Goal: Information Seeking & Learning: Understand process/instructions

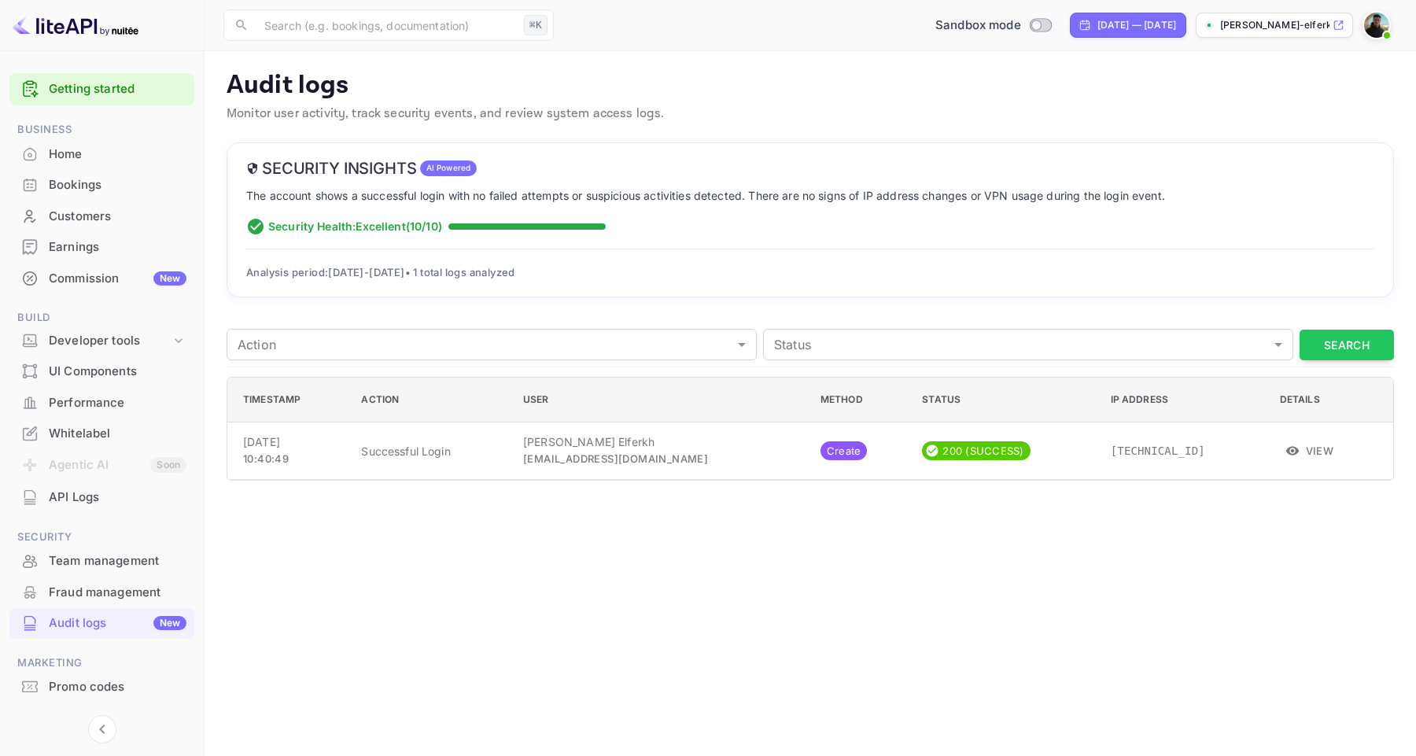
click at [789, 204] on p "The account shows a successful login with no failed attempts or suspicious acti…" at bounding box center [810, 195] width 1128 height 17
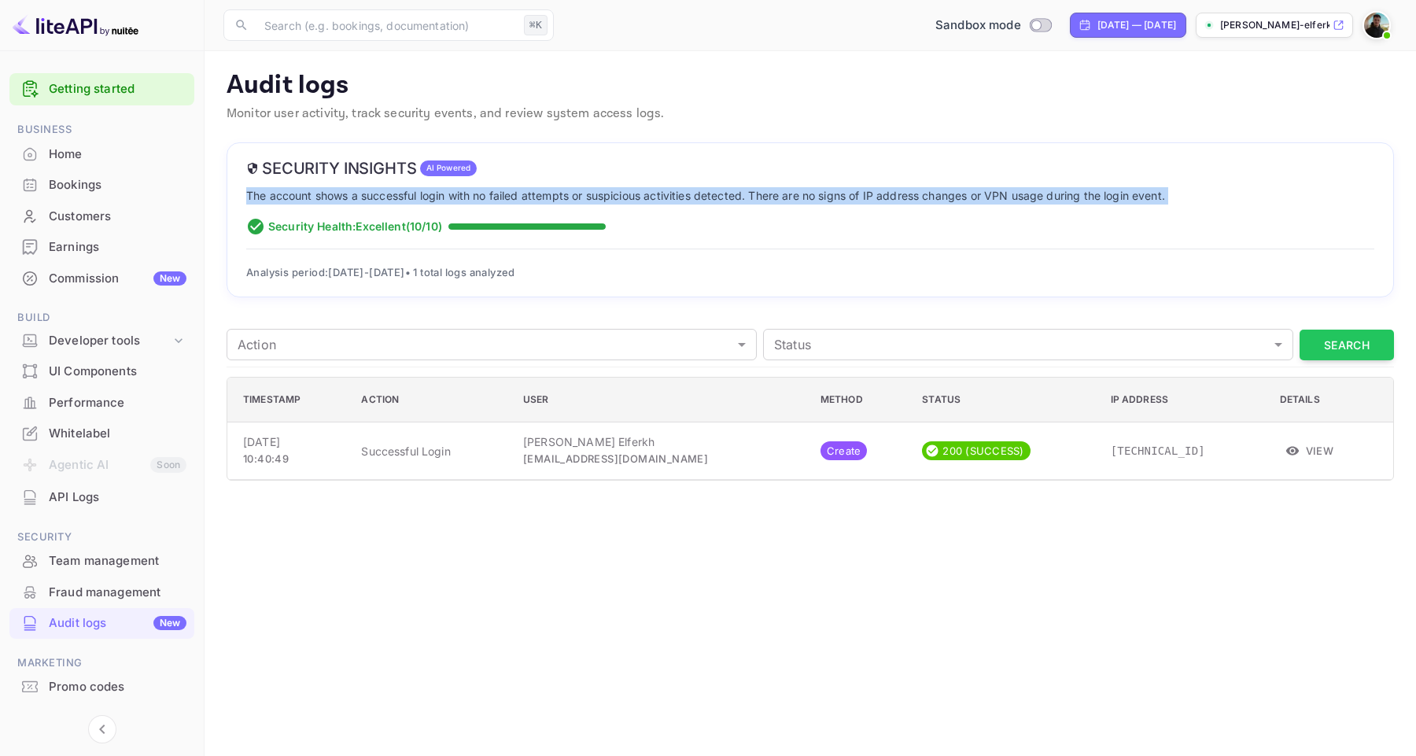
click at [715, 194] on p "The account shows a successful login with no failed attempts or suspicious acti…" at bounding box center [810, 195] width 1128 height 17
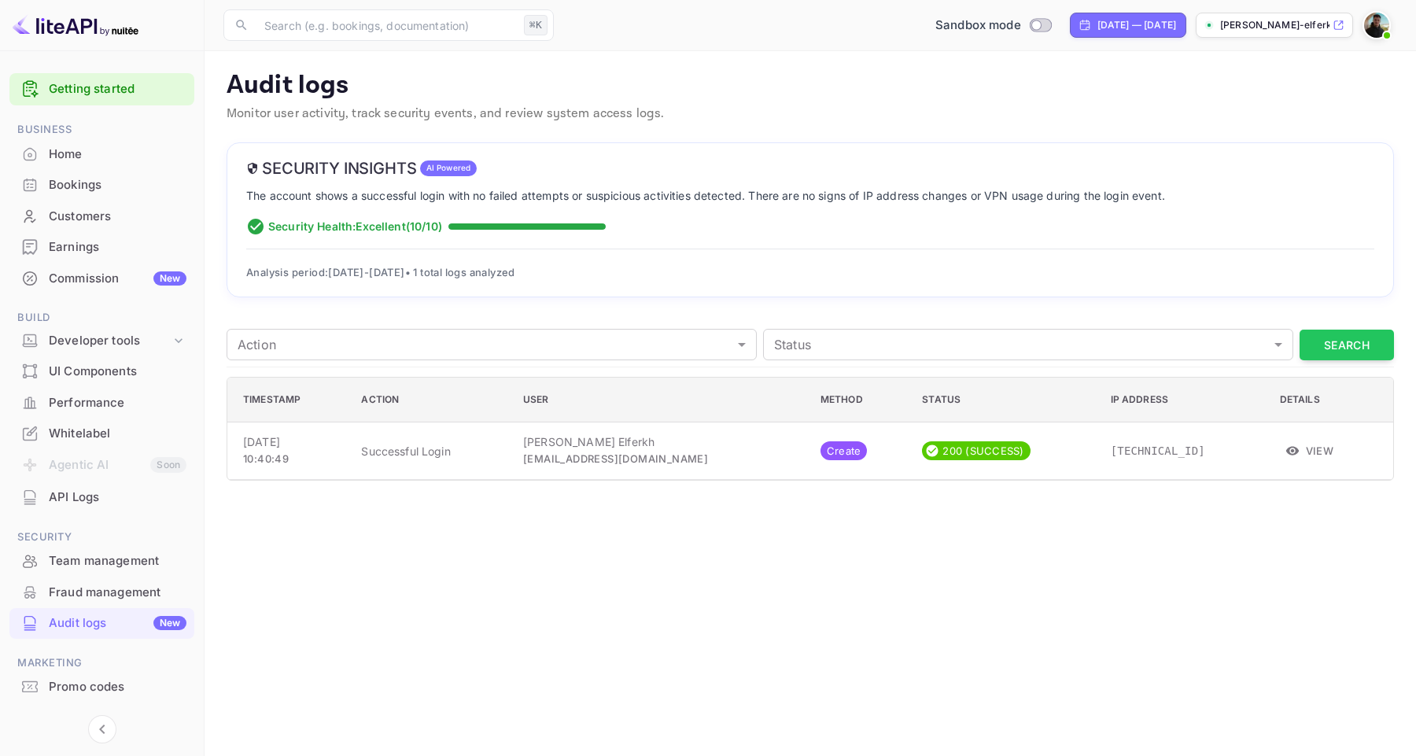
click at [341, 173] on h6 "Security Insights" at bounding box center [331, 168] width 171 height 19
click at [243, 183] on div "Security Insights AI Powered The account shows a successful login with no faile…" at bounding box center [810, 220] width 1167 height 156
click at [267, 94] on p "Audit logs" at bounding box center [810, 85] width 1167 height 31
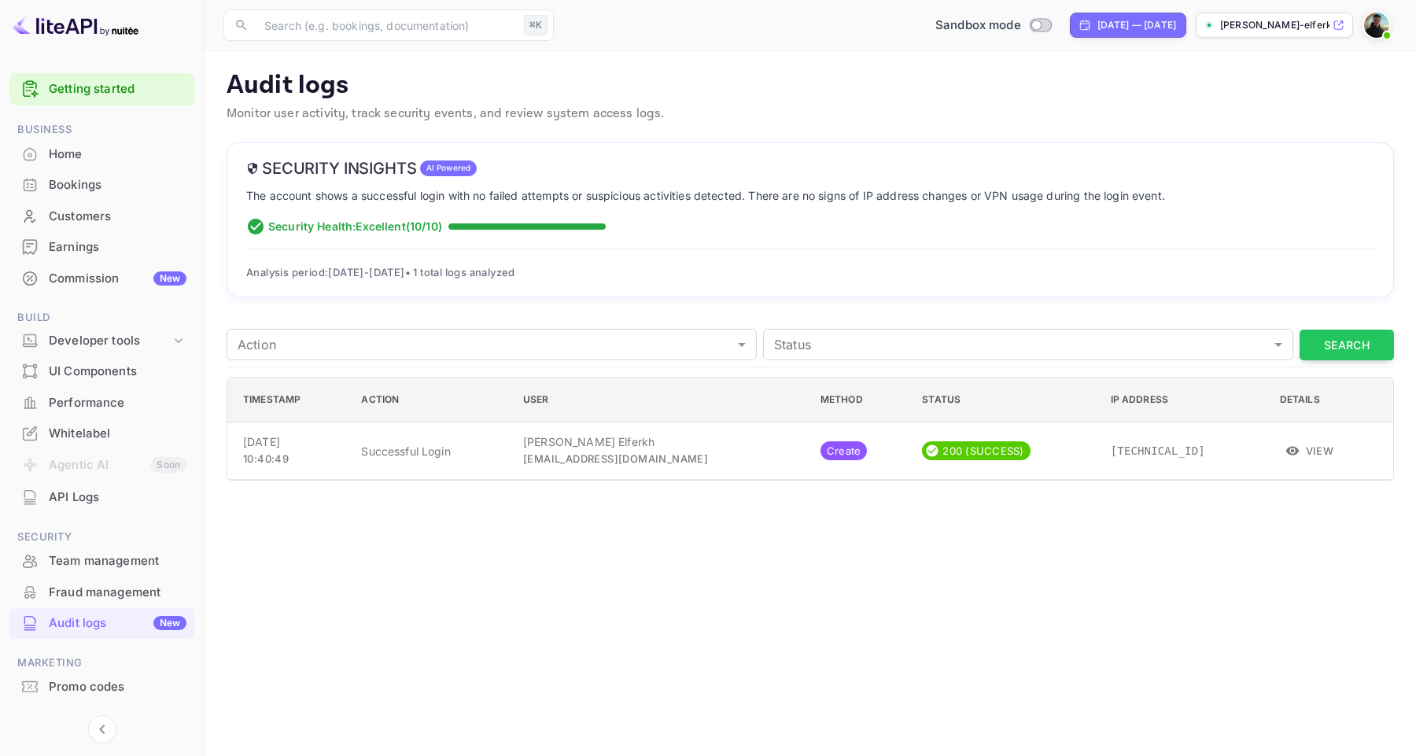
click at [267, 94] on p "Audit logs" at bounding box center [810, 85] width 1167 height 31
click at [282, 121] on p "Monitor user activity, track security events, and review system access logs." at bounding box center [810, 114] width 1167 height 19
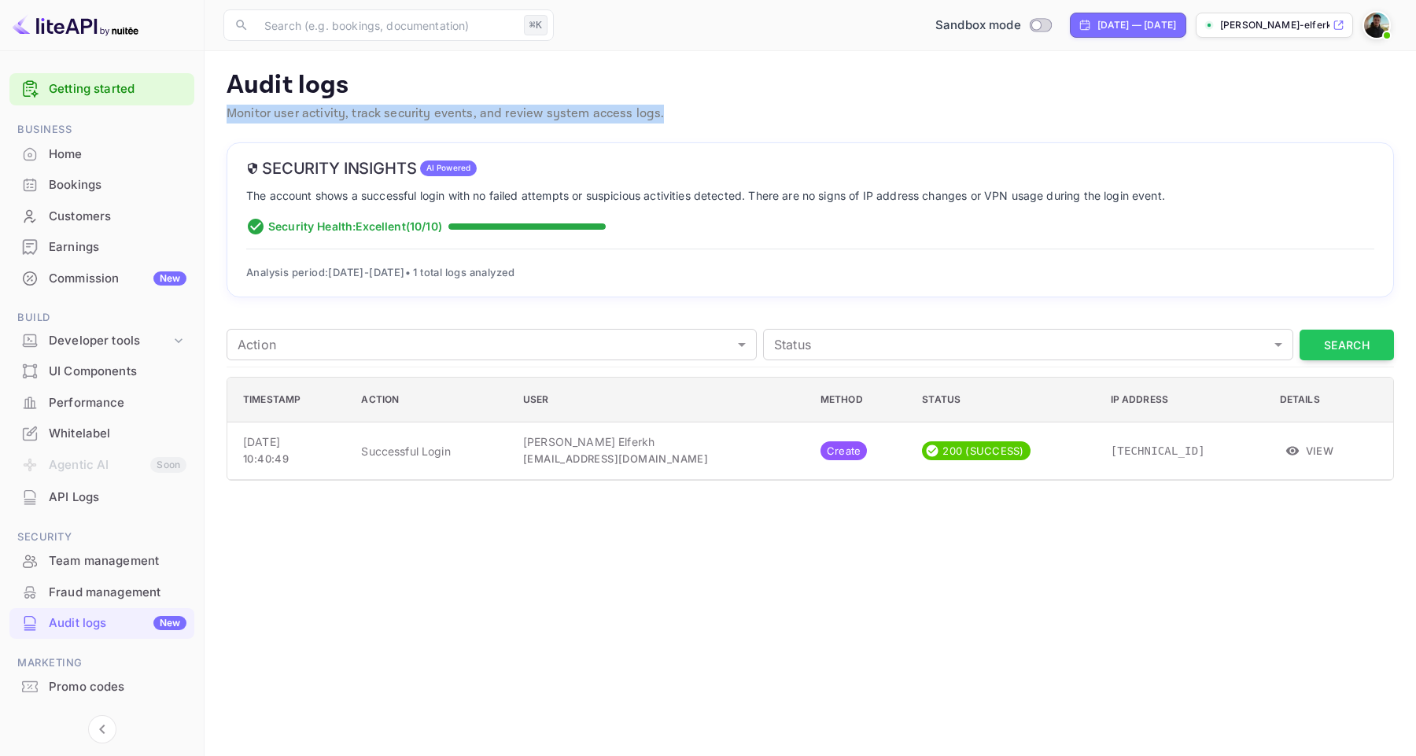
click at [251, 151] on div "Security Insights AI Powered The account shows a successful login with no faile…" at bounding box center [810, 220] width 1167 height 156
click at [381, 356] on body "Getting started Business Home Bookings Customers Earnings Commission New Build …" at bounding box center [708, 378] width 1416 height 756
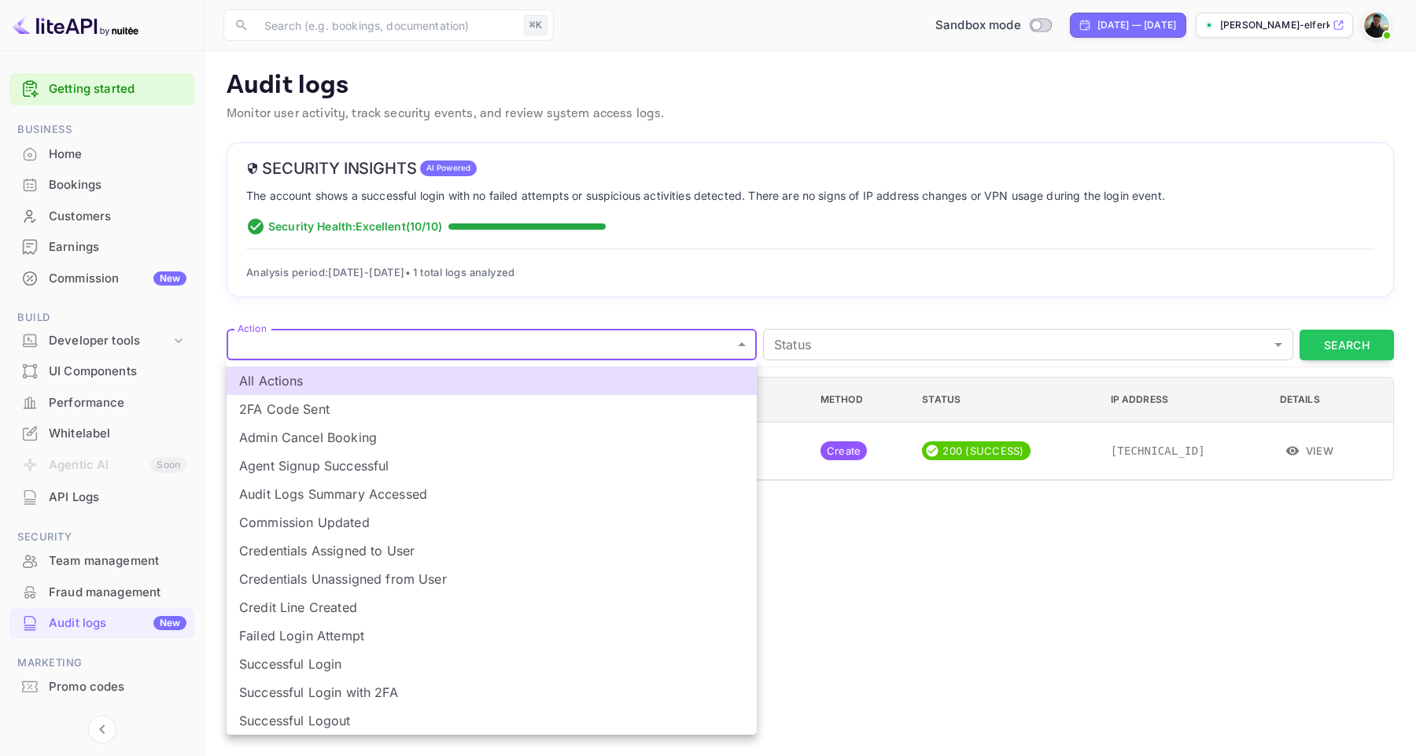
click at [356, 477] on li "Agent Signup Successful" at bounding box center [492, 465] width 530 height 28
type input "agent_signup_success"
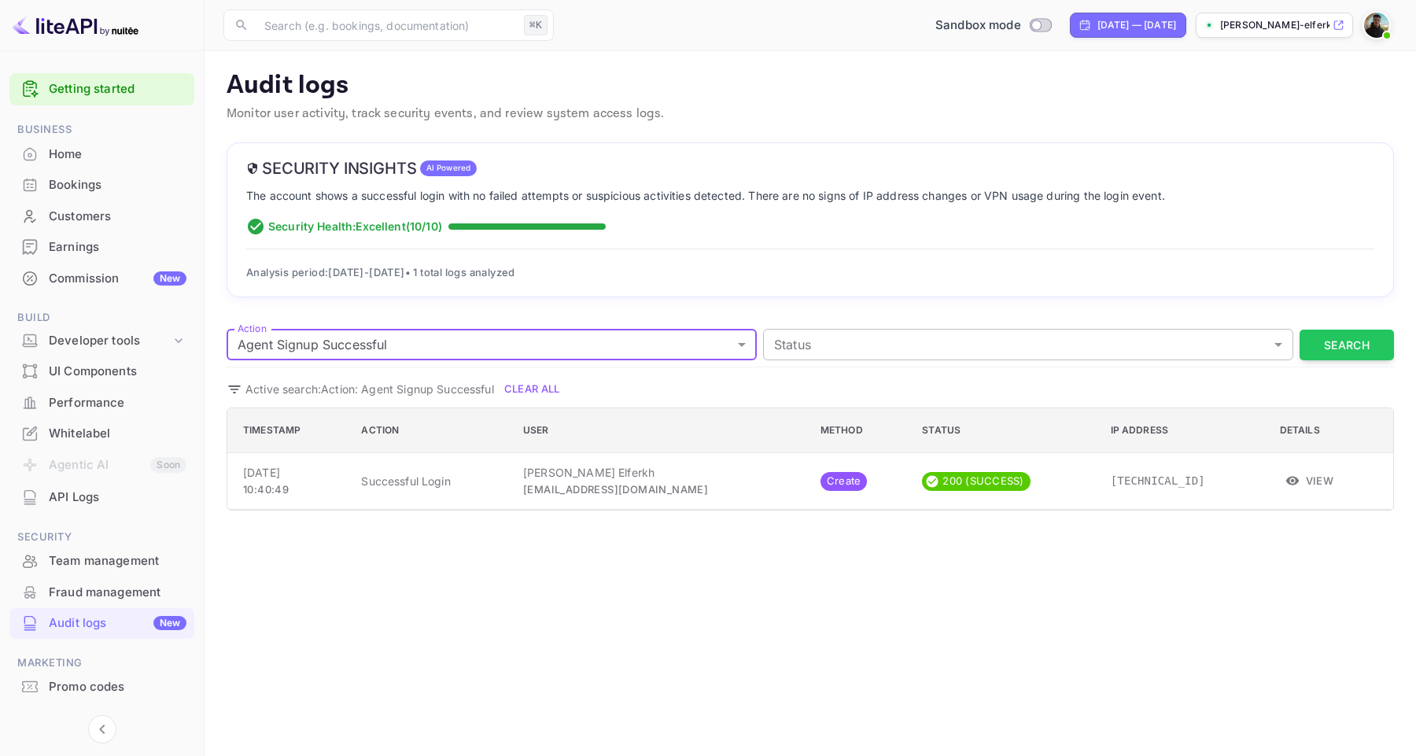
click at [891, 355] on body "Getting started Business Home Bookings Customers Earnings Commission New Build …" at bounding box center [708, 378] width 1416 height 756
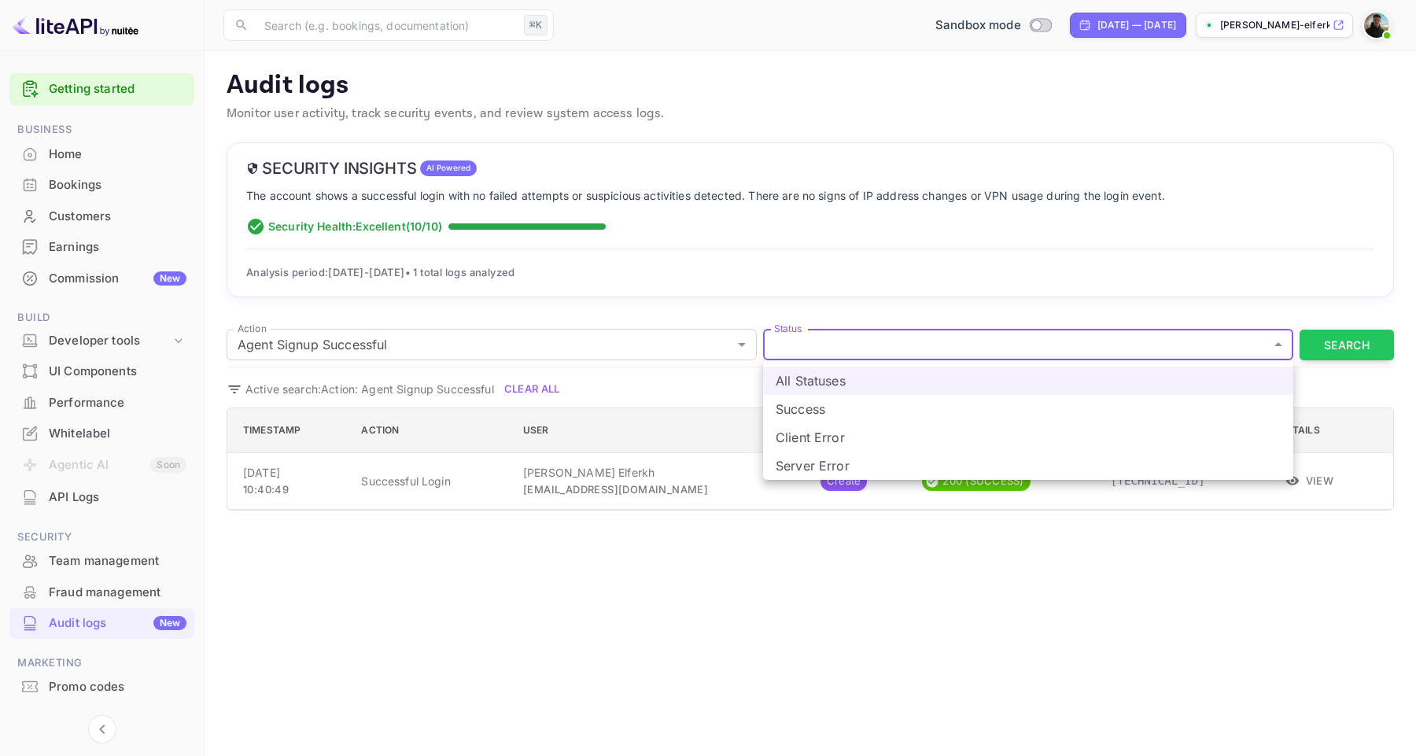
click at [860, 443] on li "Client Error" at bounding box center [1028, 437] width 530 height 28
type input "CLIENT_ERROR"
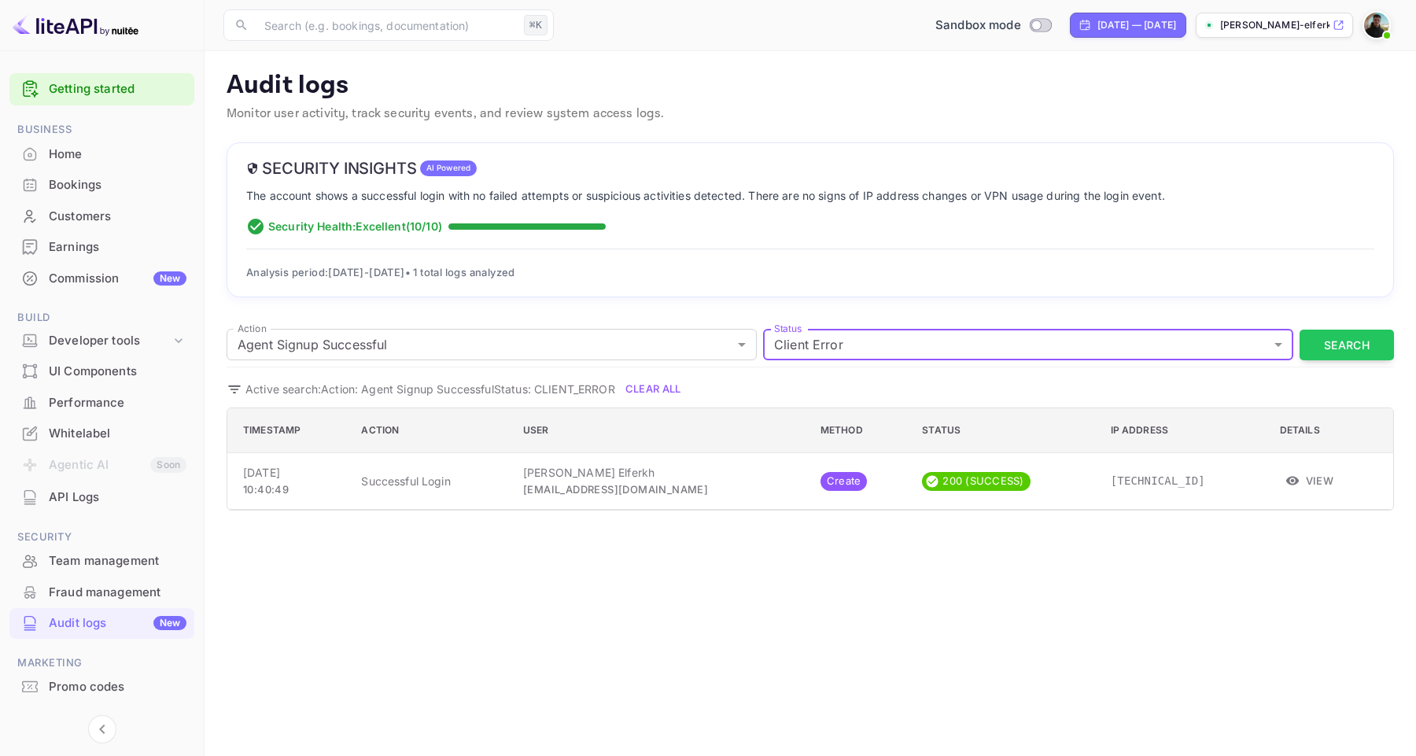
click at [665, 390] on button "Clear All" at bounding box center [653, 389] width 70 height 24
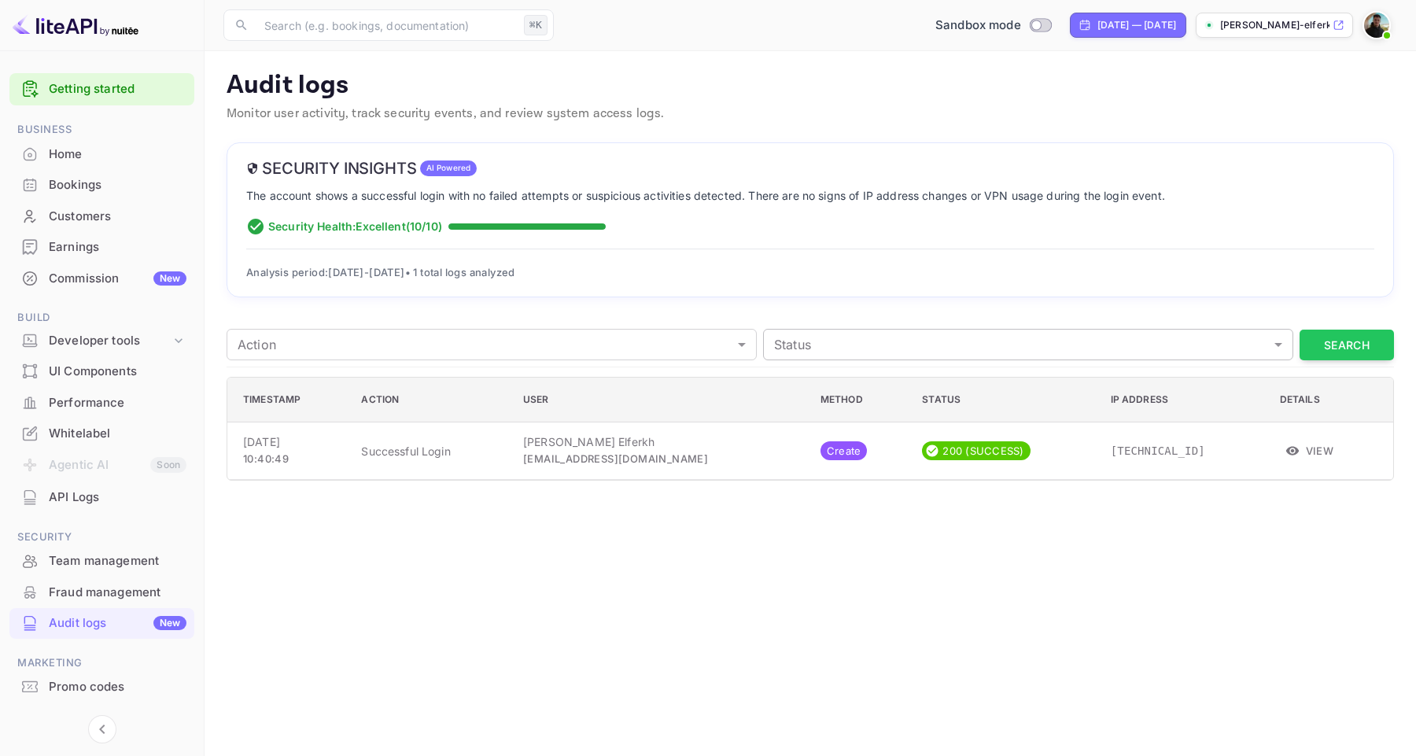
click at [795, 333] on body "Getting started Business Home Bookings Customers Earnings Commission New Build …" at bounding box center [708, 378] width 1416 height 756
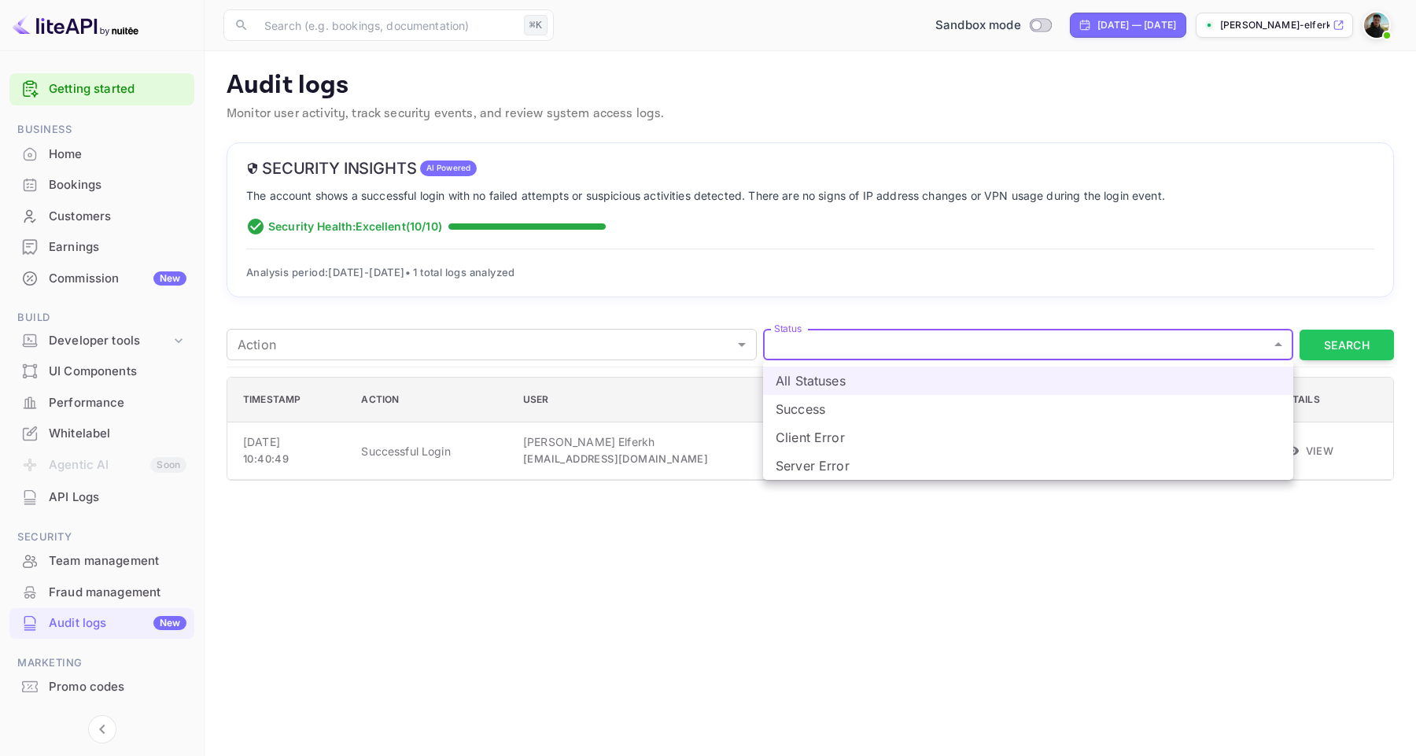
click at [787, 446] on li "Client Error" at bounding box center [1028, 437] width 530 height 28
type input "CLIENT_ERROR"
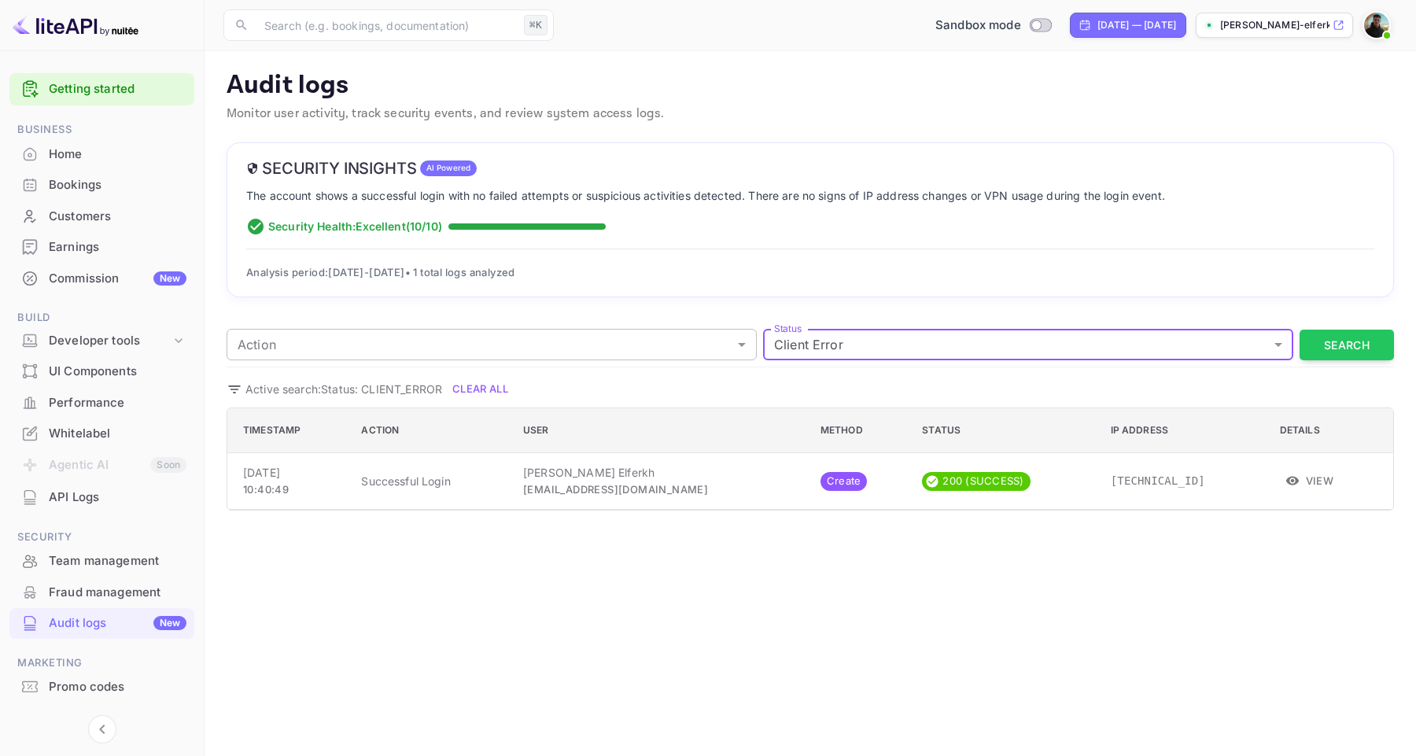
click at [577, 355] on body "Getting started Business Home Bookings Customers Earnings Commission New Build …" at bounding box center [708, 378] width 1416 height 756
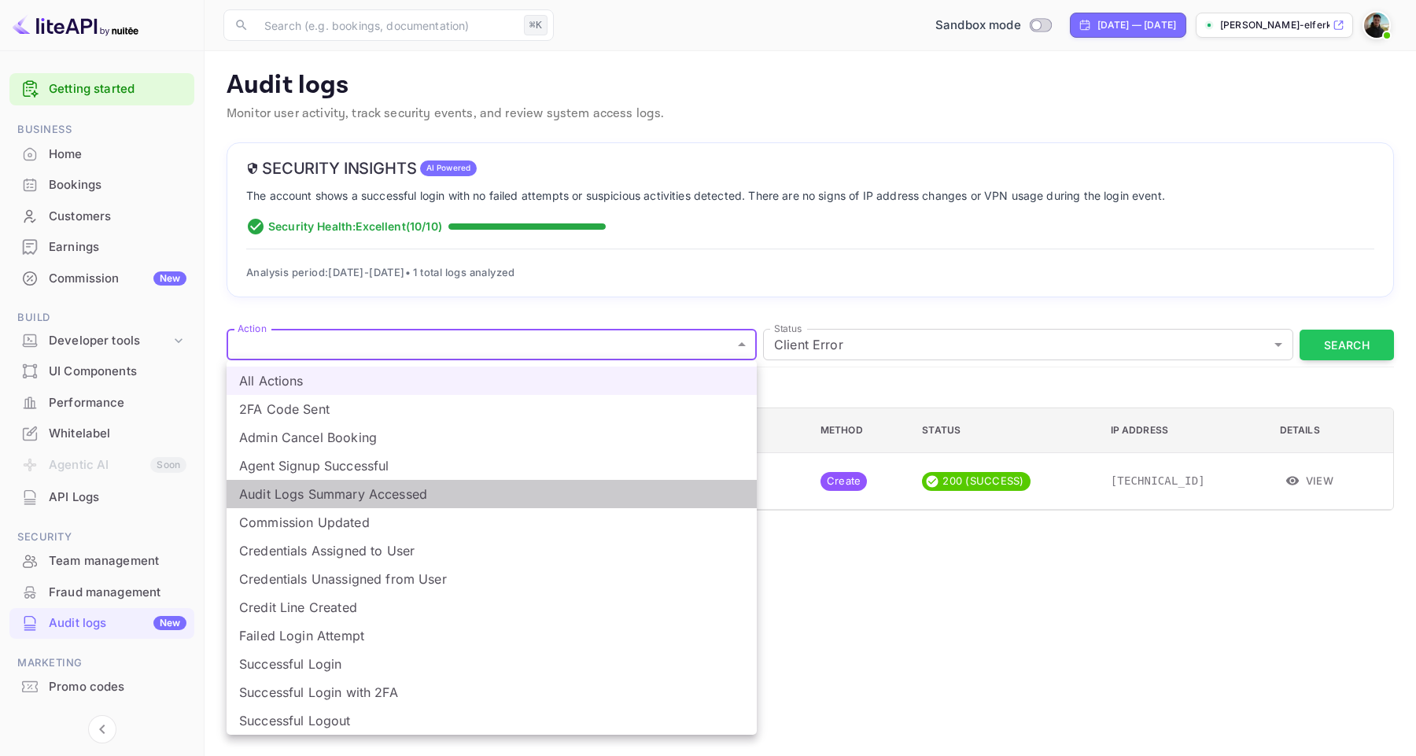
click at [526, 497] on li "Audit Logs Summary Accessed" at bounding box center [492, 494] width 530 height 28
type input "audit_logs_summary_accessed"
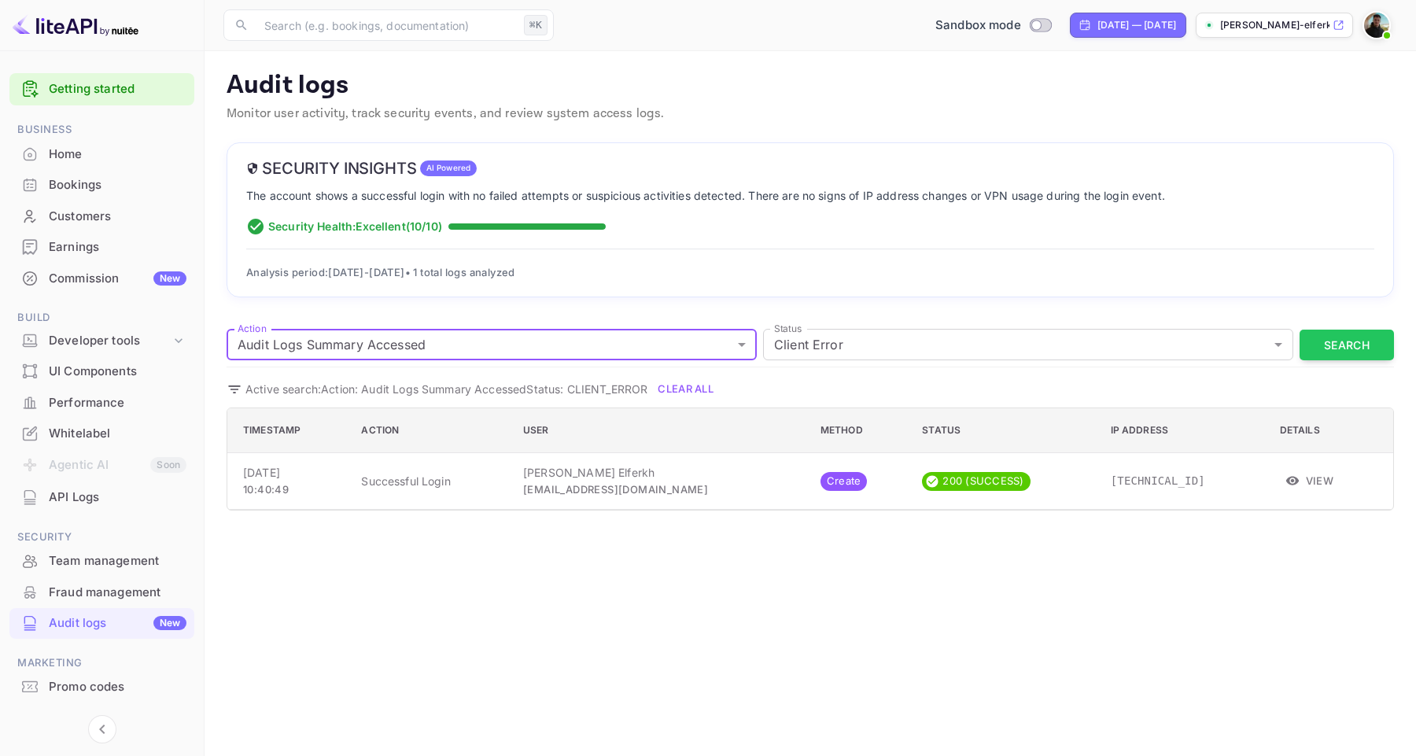
click at [687, 389] on button "Clear All" at bounding box center [685, 389] width 70 height 24
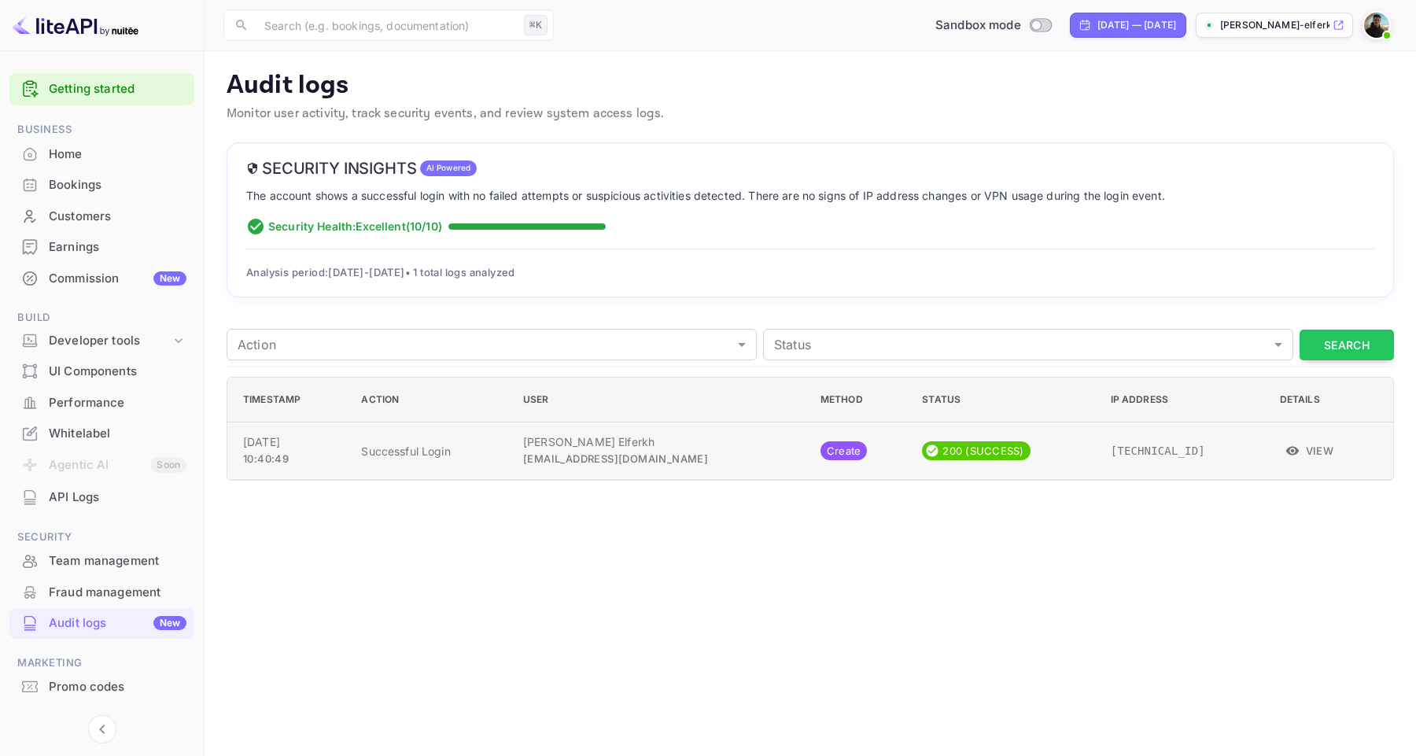
click at [415, 457] on p "Successful Login" at bounding box center [429, 451] width 137 height 17
click at [405, 503] on main "Audit logs Monitor user activity, track security events, and review system acce…" at bounding box center [810, 403] width 1211 height 705
click at [1319, 455] on button "View" at bounding box center [1310, 451] width 61 height 24
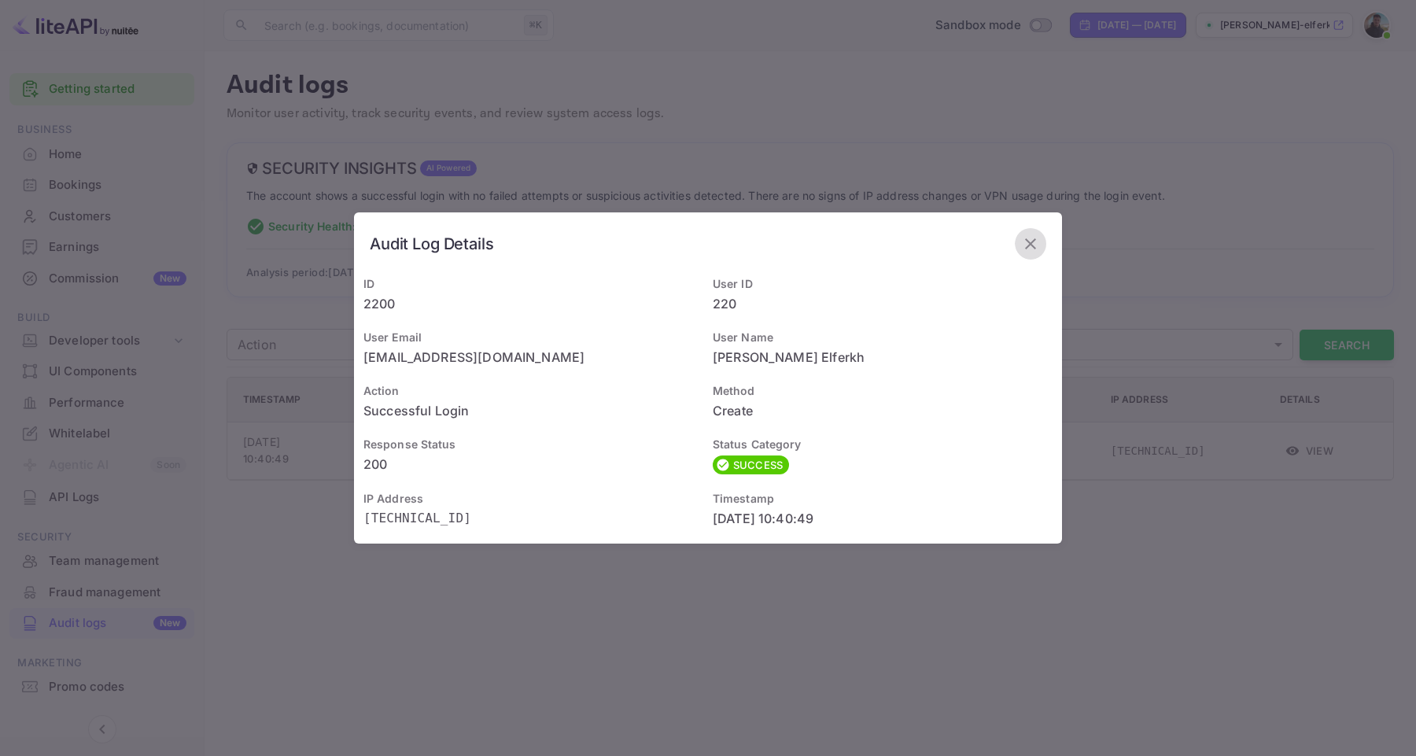
click at [1029, 240] on icon "button" at bounding box center [1030, 243] width 19 height 19
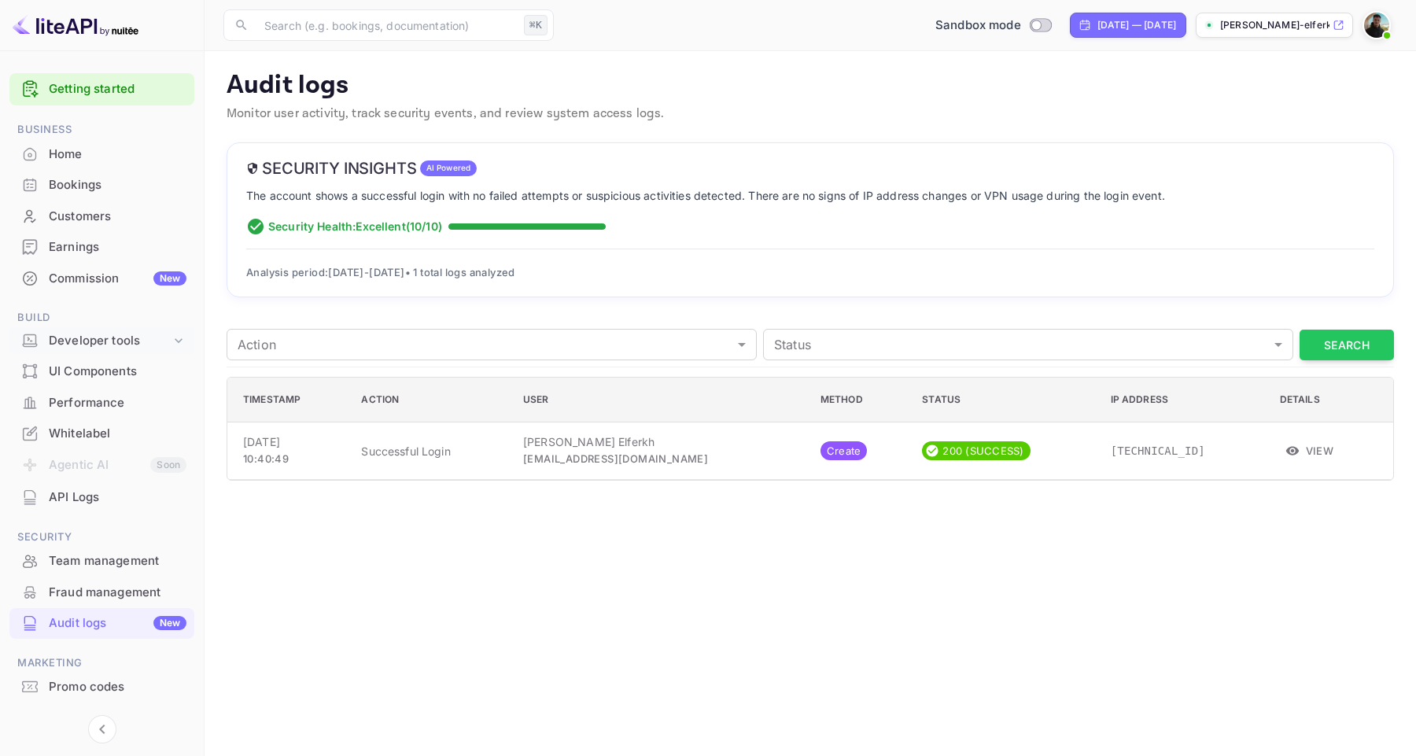
click at [113, 338] on div "Developer tools" at bounding box center [110, 341] width 122 height 18
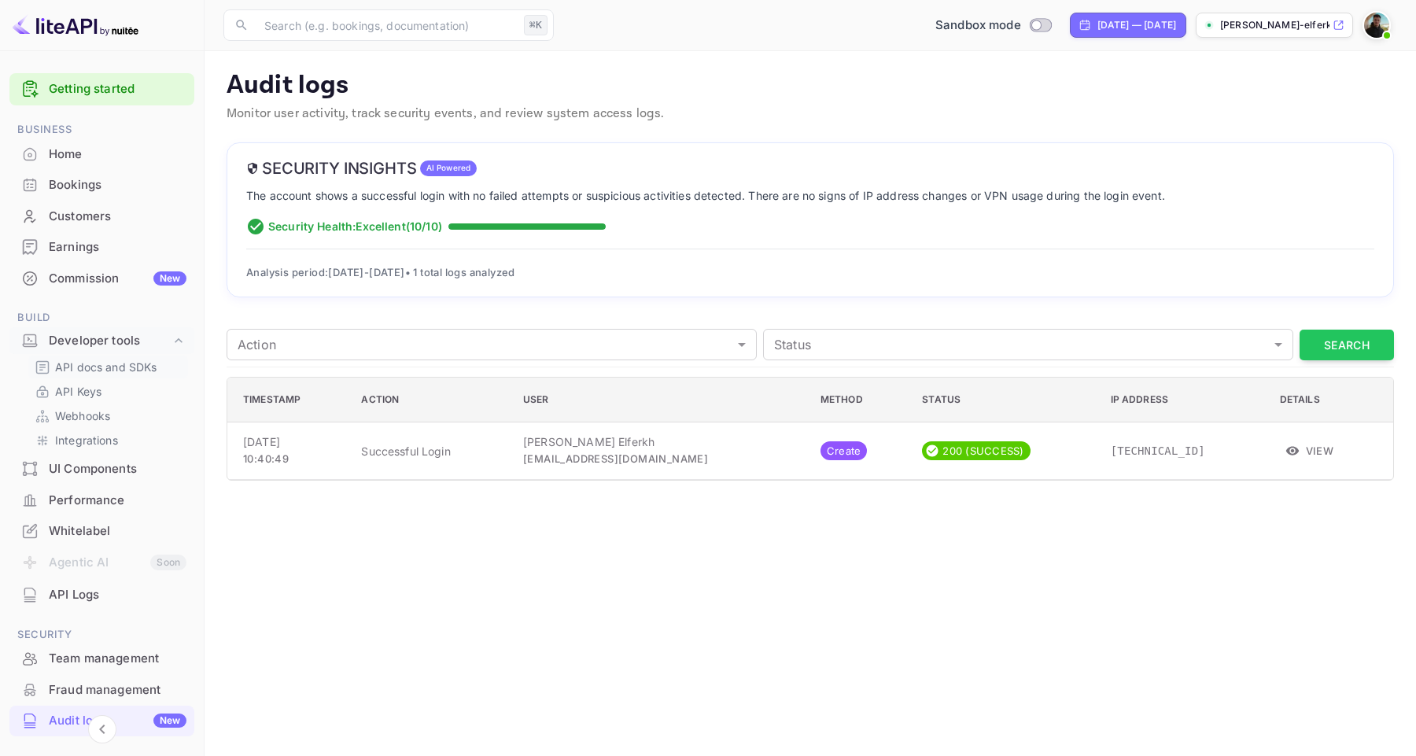
click at [121, 374] on p "API docs and SDKs" at bounding box center [106, 367] width 102 height 17
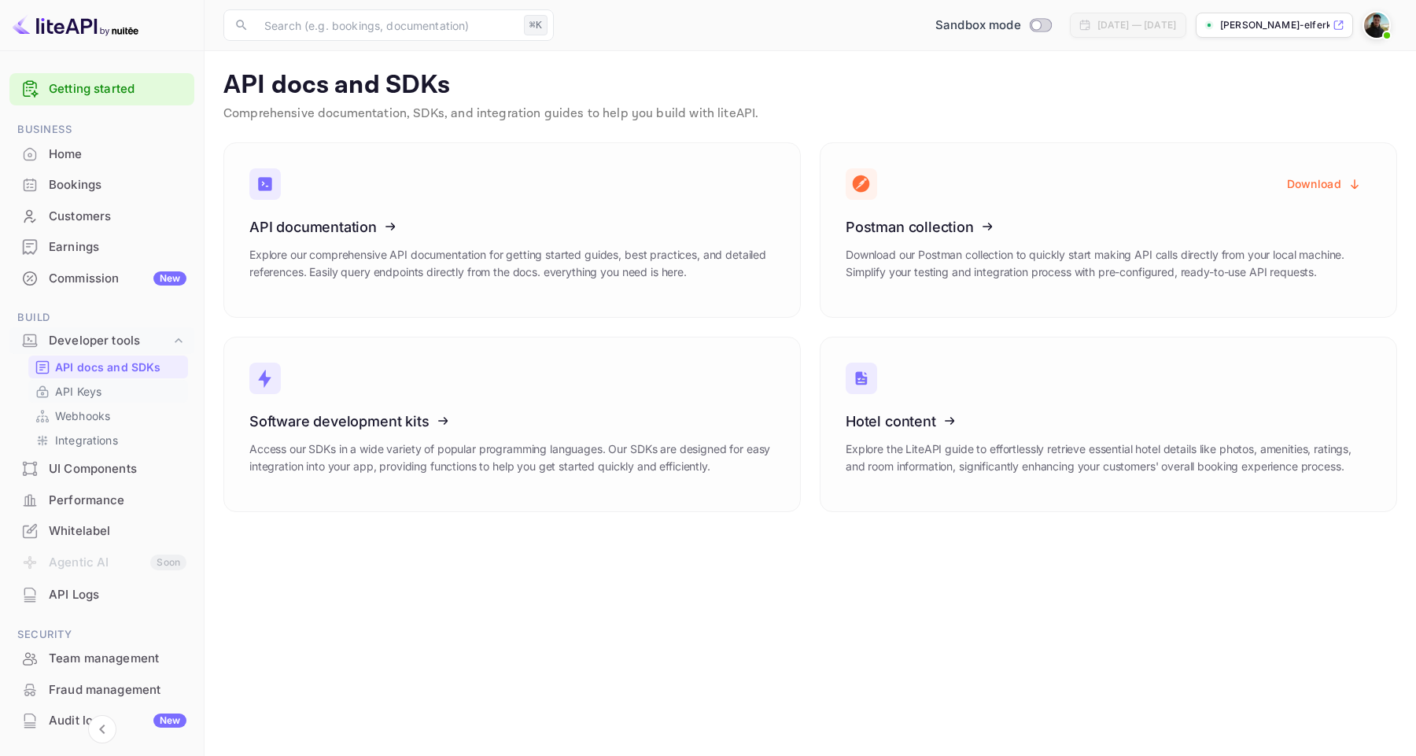
click at [95, 387] on p "API Keys" at bounding box center [78, 391] width 46 height 17
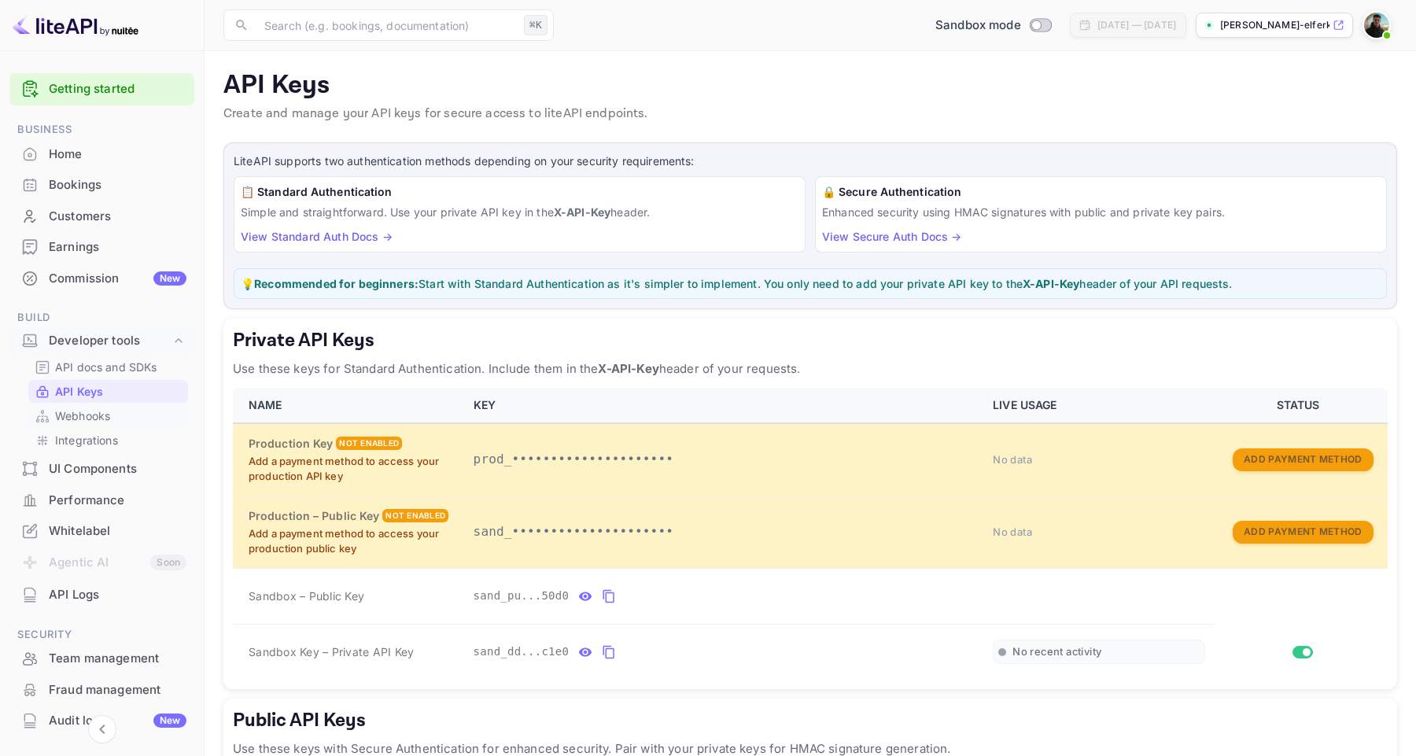
click at [107, 421] on p "Webhooks" at bounding box center [82, 415] width 55 height 17
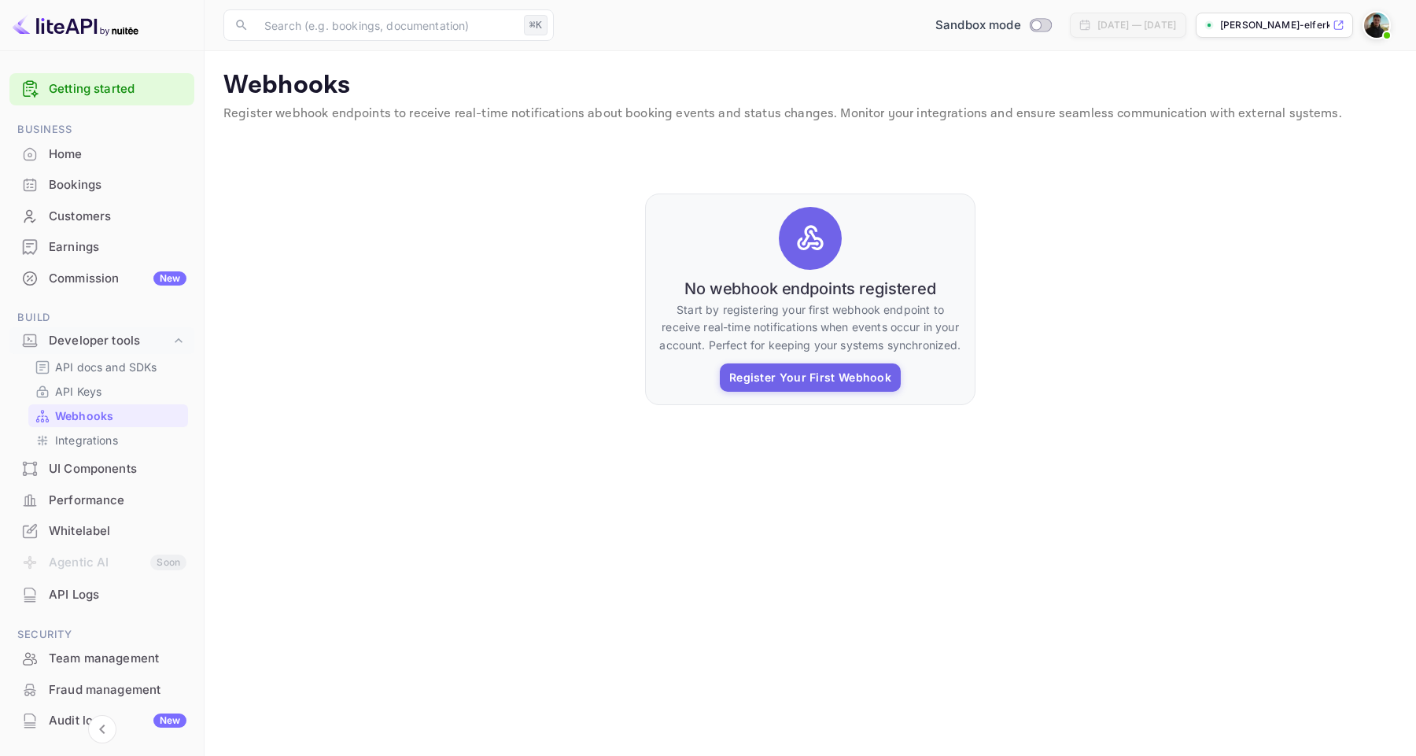
click at [110, 405] on div "Webhooks" at bounding box center [108, 415] width 160 height 23
click at [112, 400] on div "API Keys" at bounding box center [108, 391] width 160 height 23
click at [130, 389] on link "API Keys" at bounding box center [108, 391] width 147 height 17
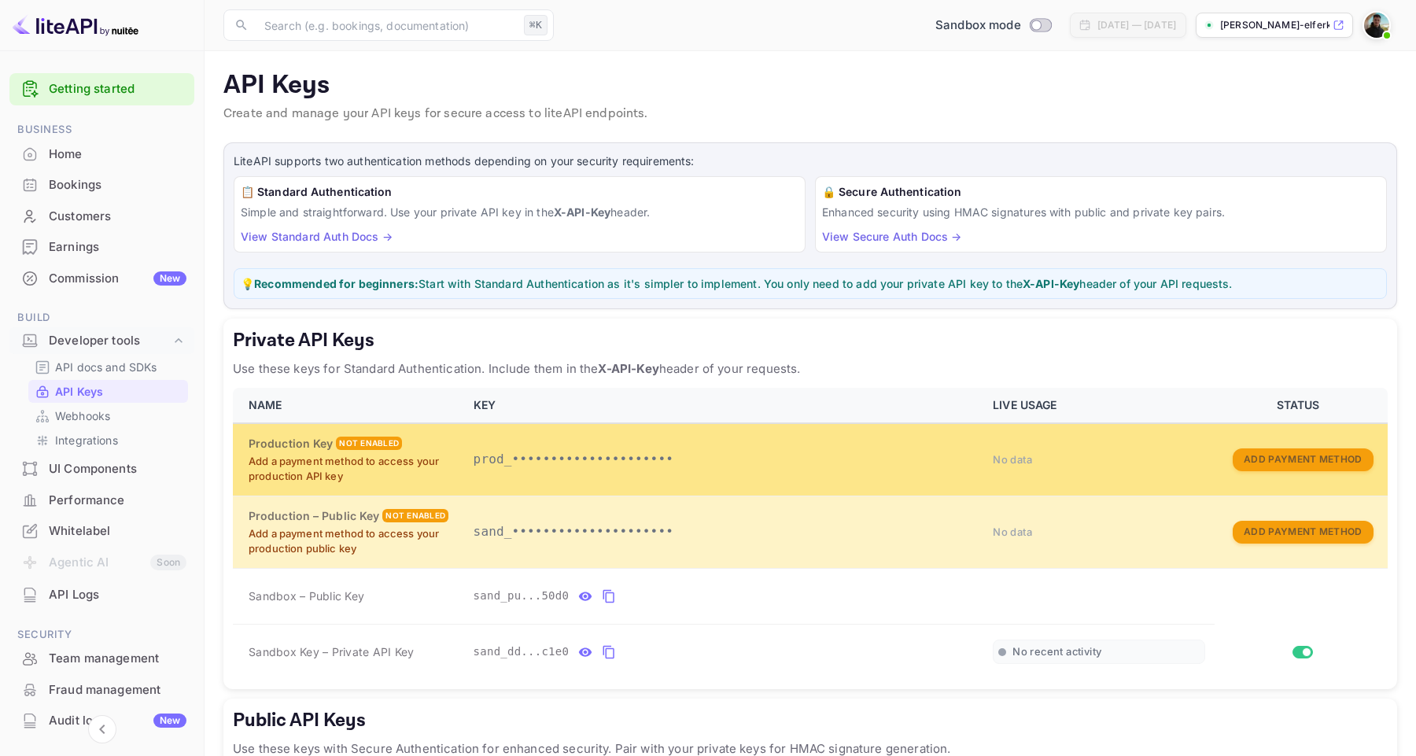
click at [1004, 469] on td "No data" at bounding box center [1098, 459] width 231 height 72
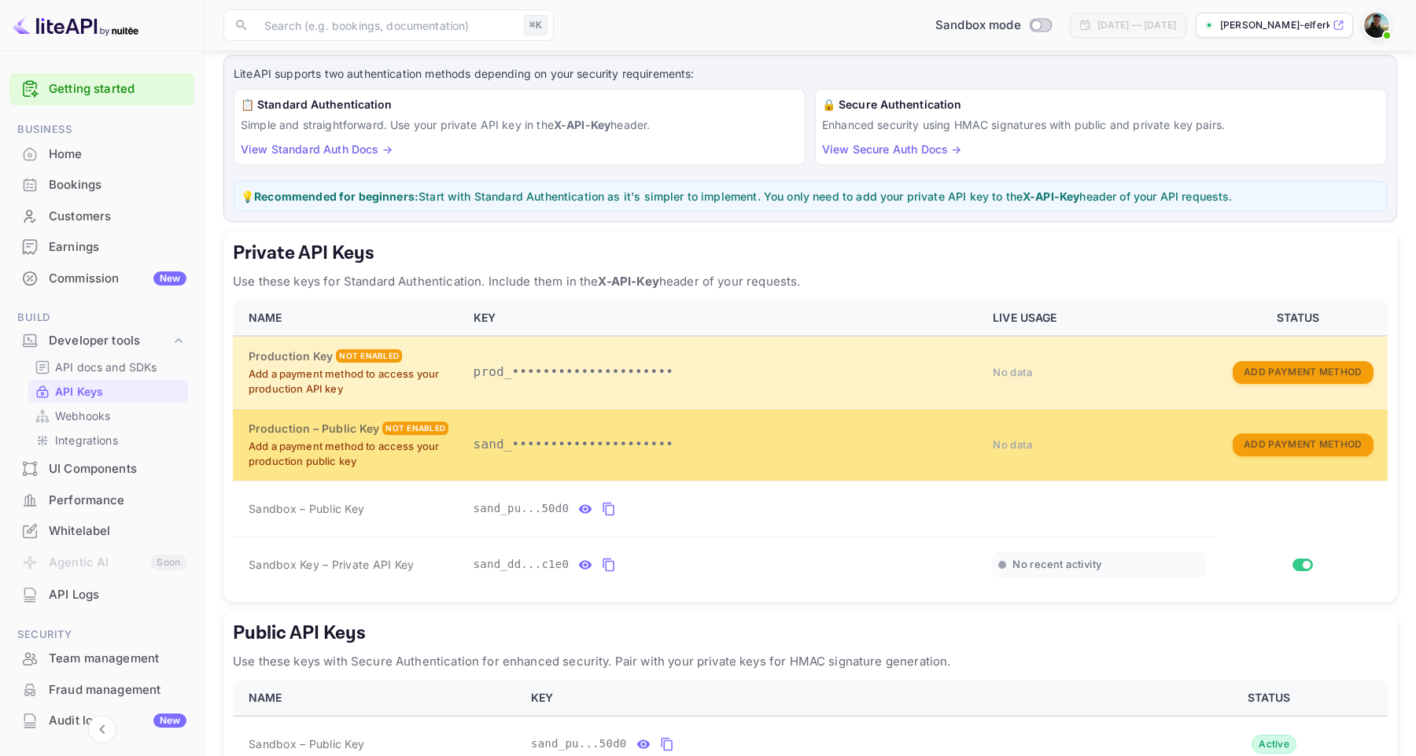
scroll to position [99, 0]
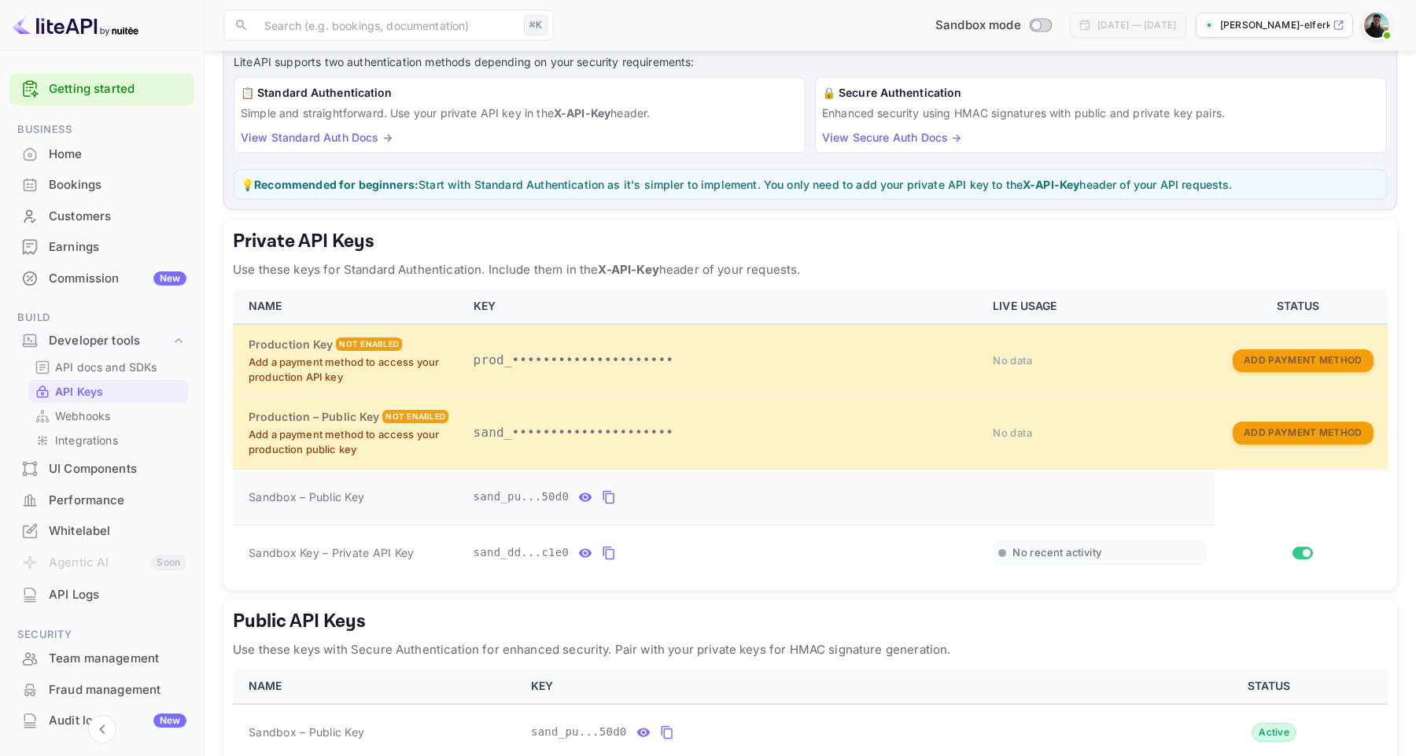
click at [587, 500] on icon "private api keys table" at bounding box center [585, 496] width 13 height 9
click at [816, 496] on icon "private api keys table" at bounding box center [817, 497] width 13 height 11
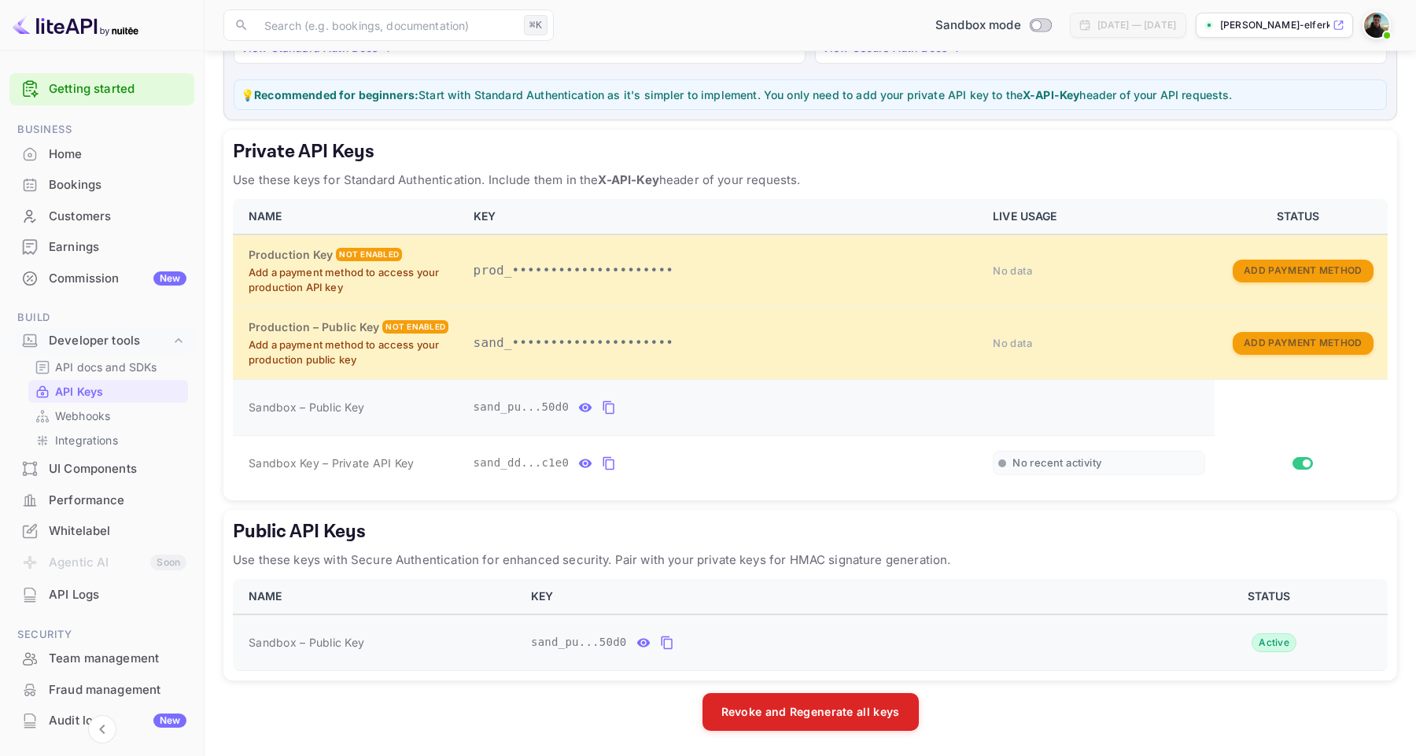
click at [648, 646] on icon "public api keys table" at bounding box center [643, 642] width 14 height 19
click at [586, 401] on icon "private api keys table" at bounding box center [585, 407] width 14 height 19
click at [582, 459] on icon "private api keys table" at bounding box center [585, 463] width 14 height 19
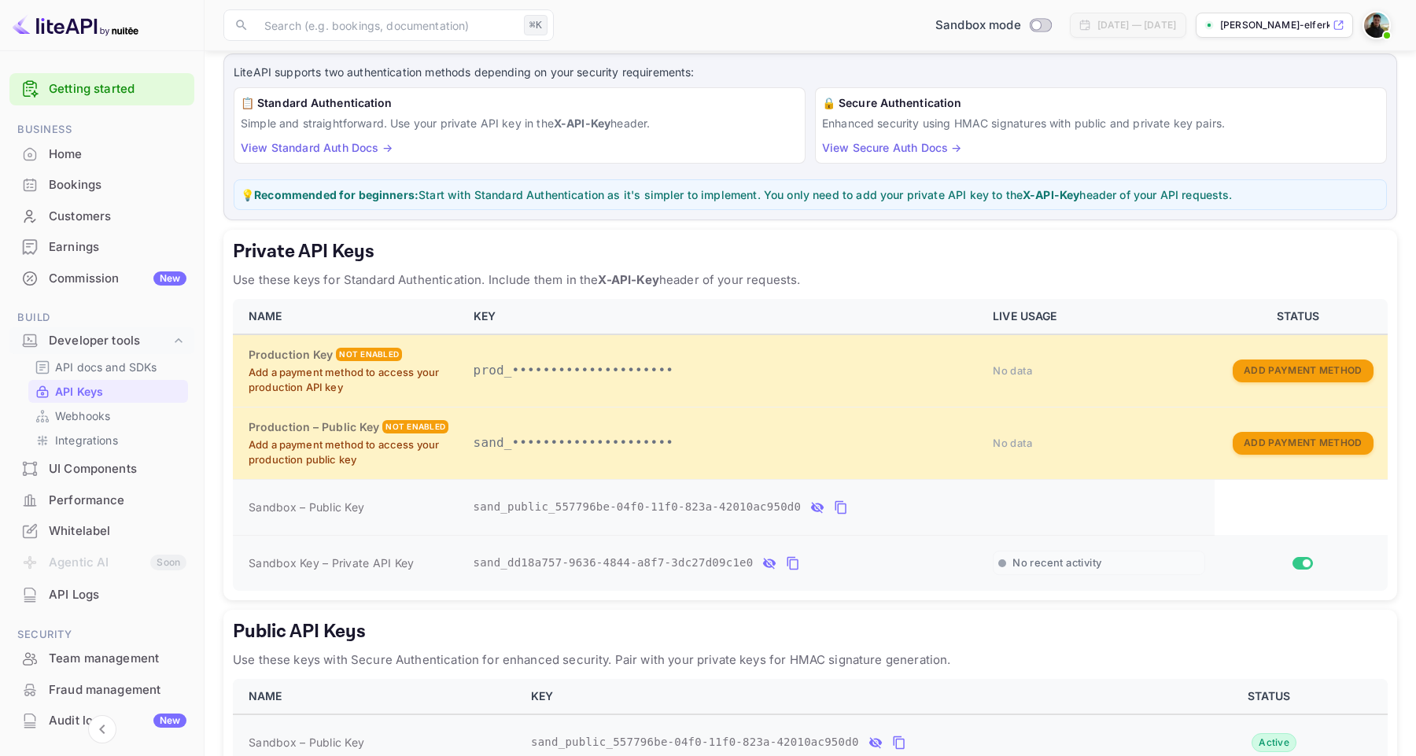
scroll to position [0, 0]
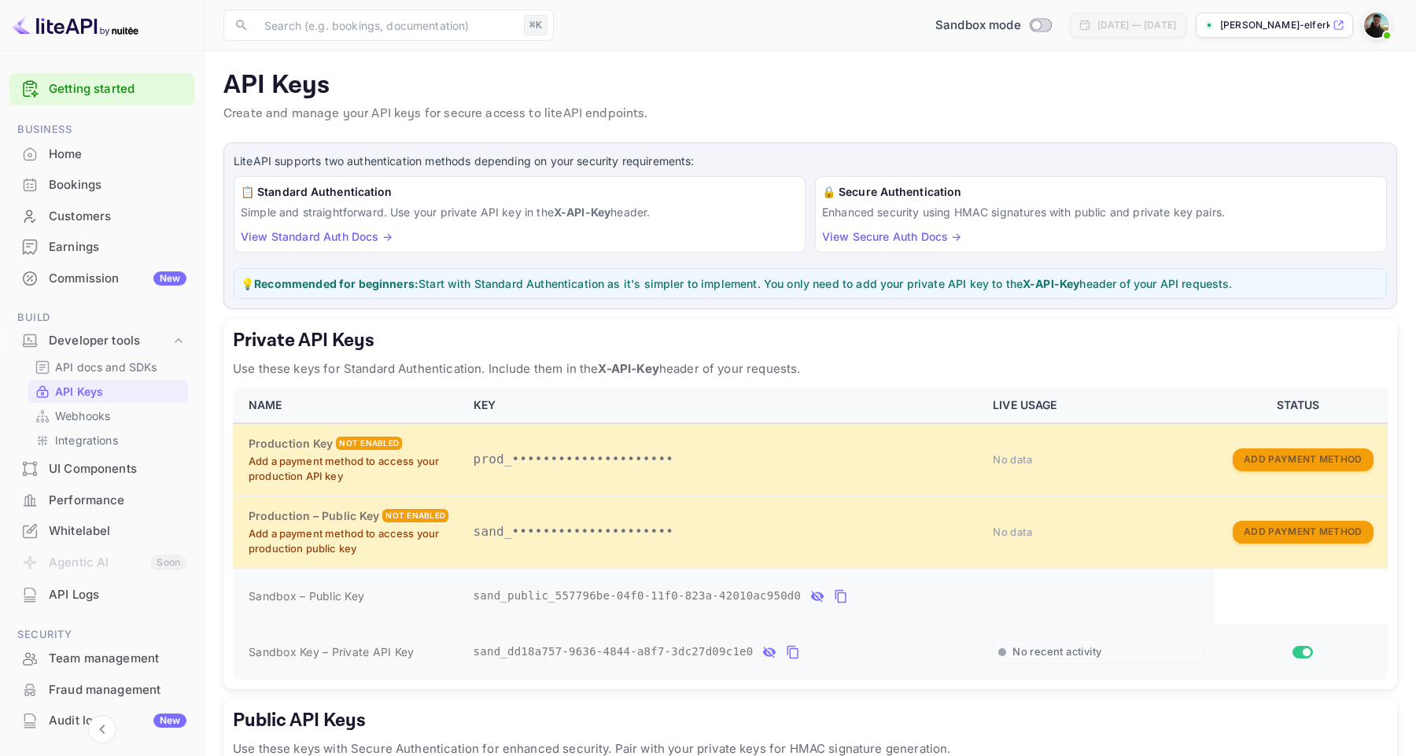
click at [352, 239] on link "View Standard Auth Docs →" at bounding box center [317, 236] width 152 height 13
click at [640, 286] on p "💡 Recommended for beginners: Start with Standard Authentication as it's simpler…" at bounding box center [810, 283] width 1139 height 17
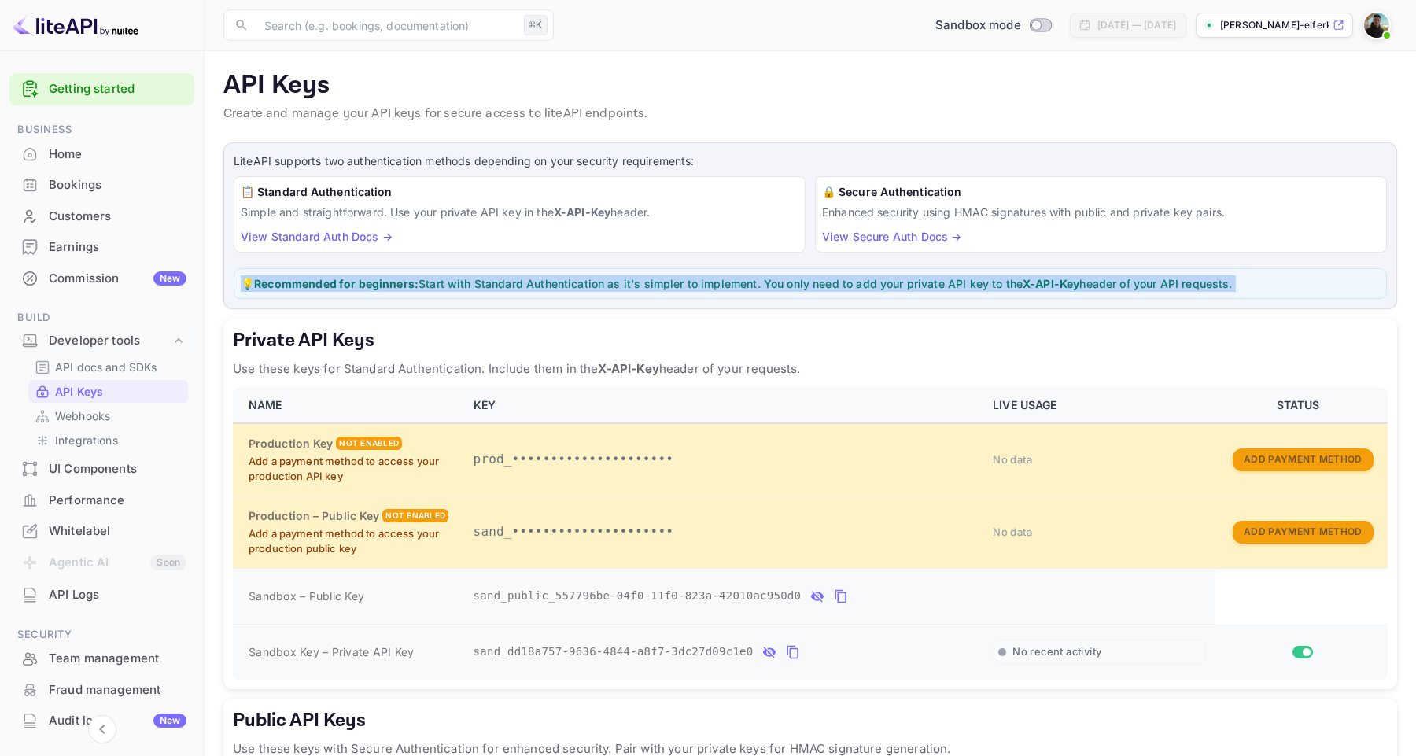
click at [640, 286] on p "💡 Recommended for beginners: Start with Standard Authentication as it's simpler…" at bounding box center [810, 283] width 1139 height 17
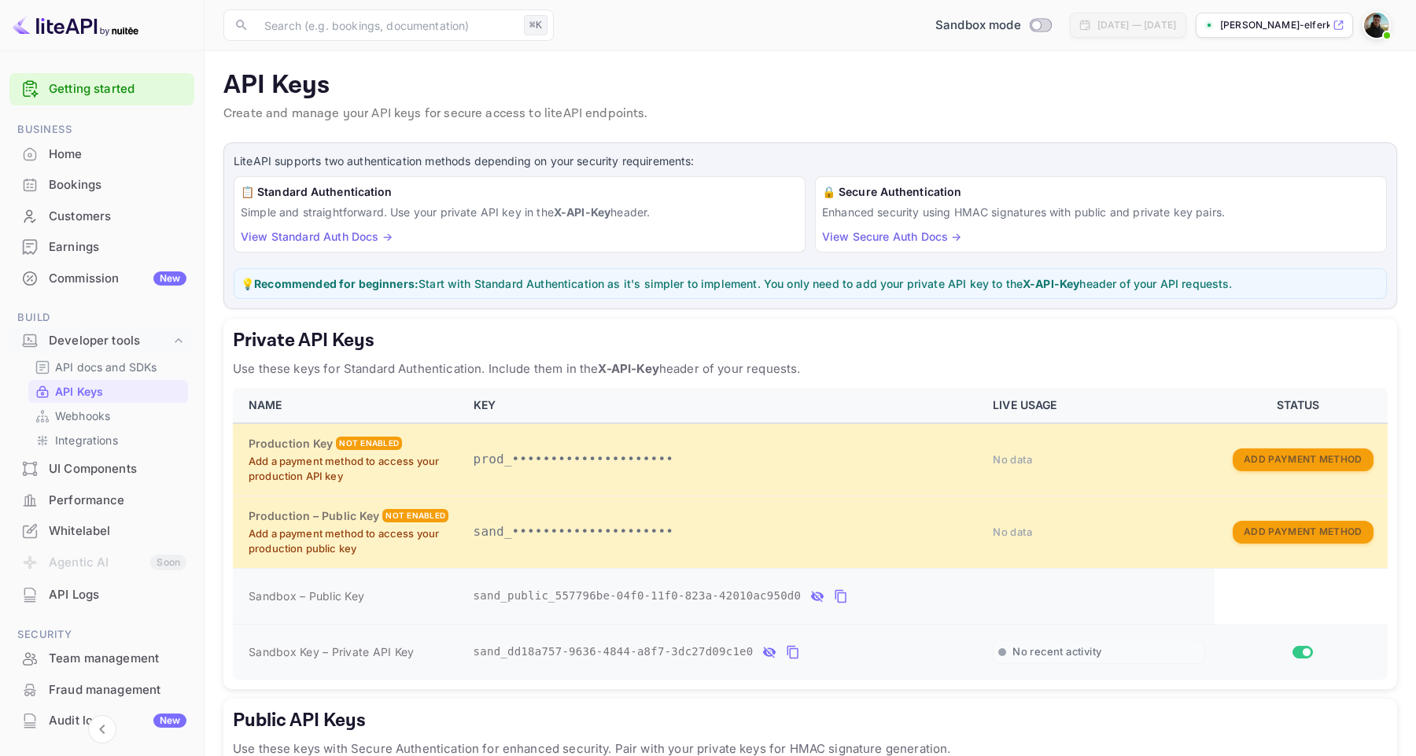
click at [941, 72] on p "API Keys" at bounding box center [810, 85] width 1174 height 31
